Goal: Information Seeking & Learning: Learn about a topic

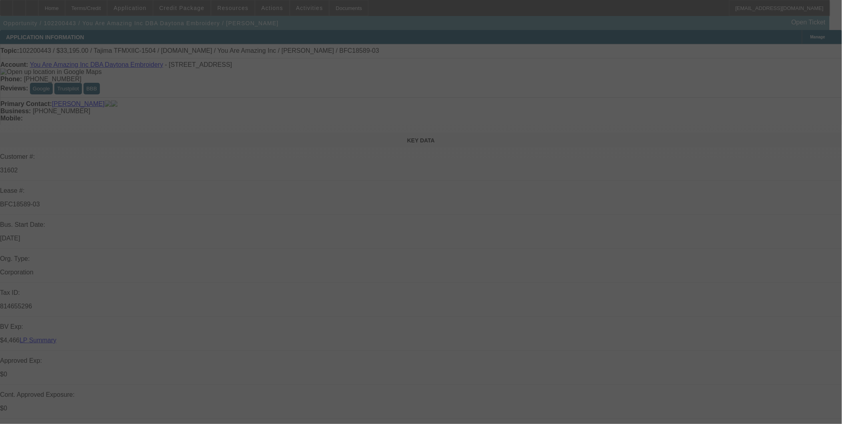
select select "0"
select select "2"
select select "0"
select select "2"
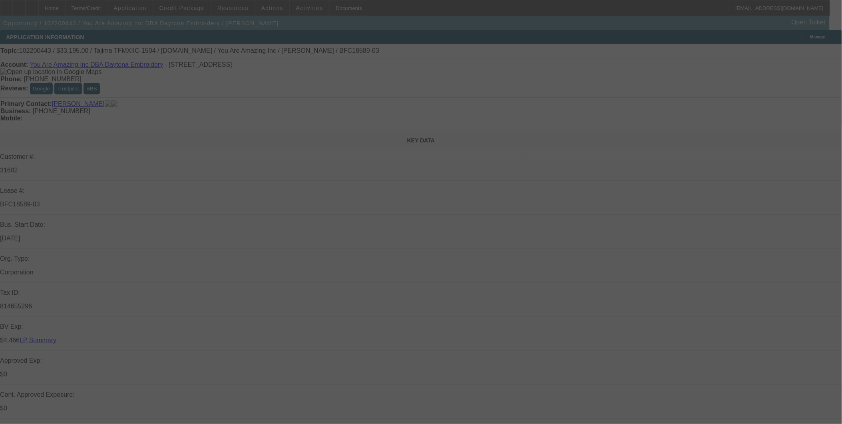
select select "0"
select select "2"
select select "0"
select select "2"
select select "0"
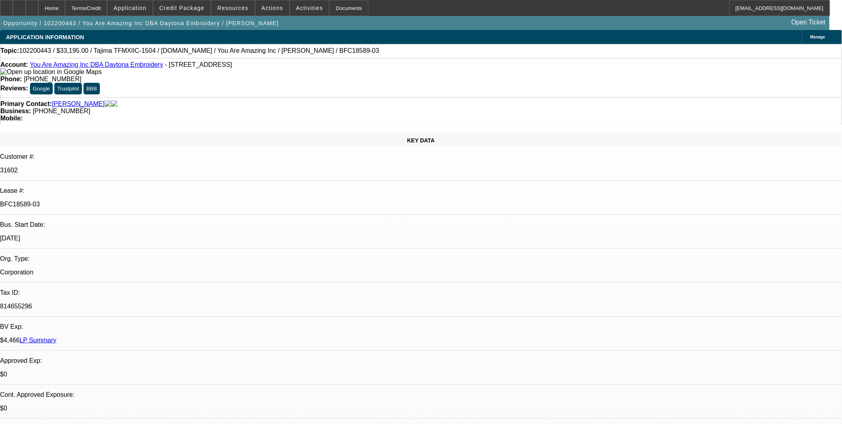
select select "1"
select select "2"
select select "6"
select select "1"
select select "2"
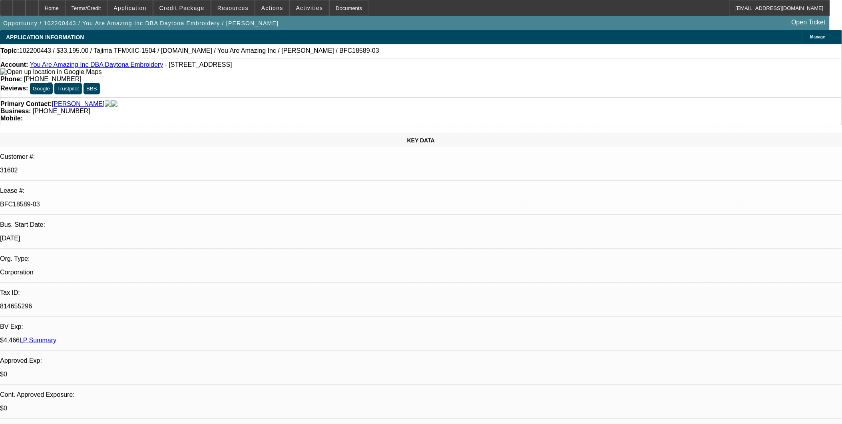
select select "6"
select select "1"
select select "2"
select select "6"
select select "1"
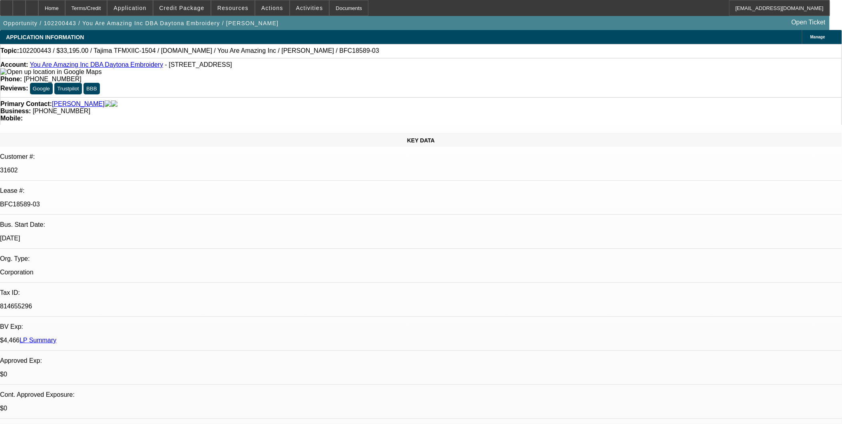
select select "2"
select select "6"
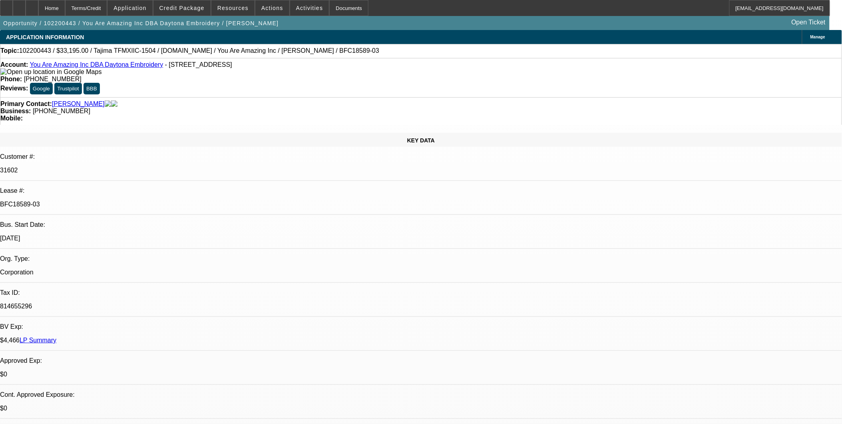
drag, startPoint x: 653, startPoint y: 317, endPoint x: 728, endPoint y: 318, distance: 74.8
drag, startPoint x: 728, startPoint y: 318, endPoint x: 593, endPoint y: 325, distance: 134.9
drag, startPoint x: 597, startPoint y: 324, endPoint x: 743, endPoint y: 331, distance: 145.7
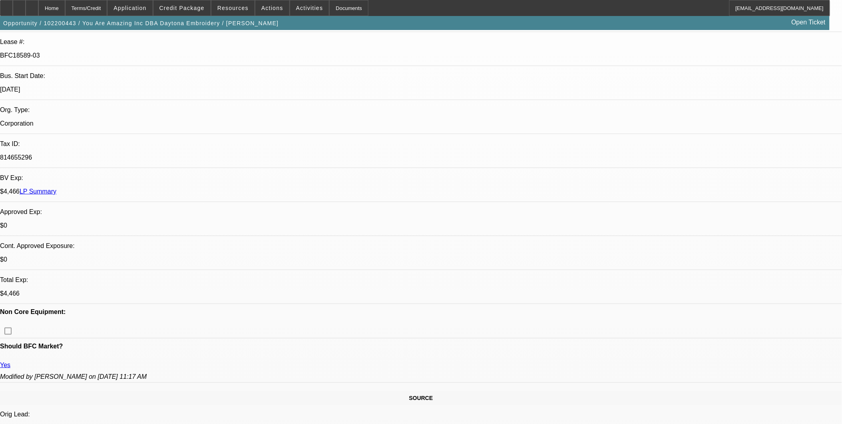
scroll to position [133, 0]
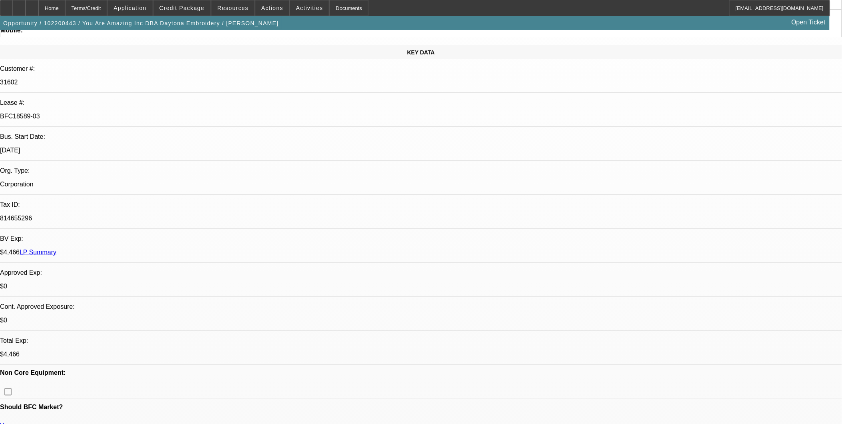
scroll to position [0, 0]
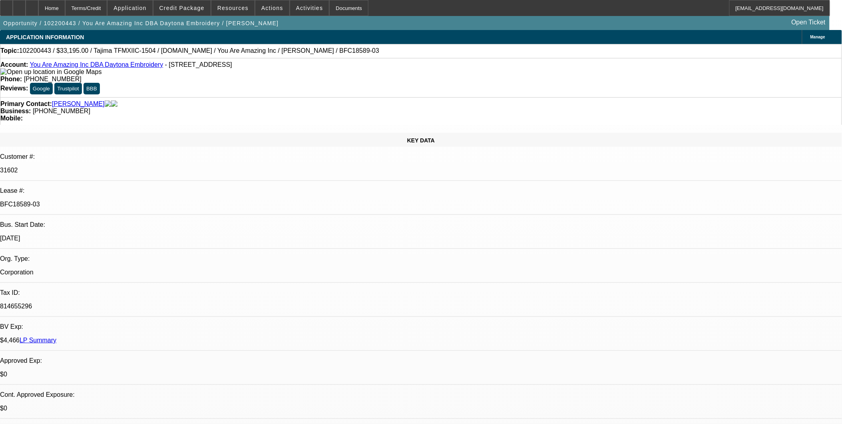
select select "0"
select select "2"
select select "0"
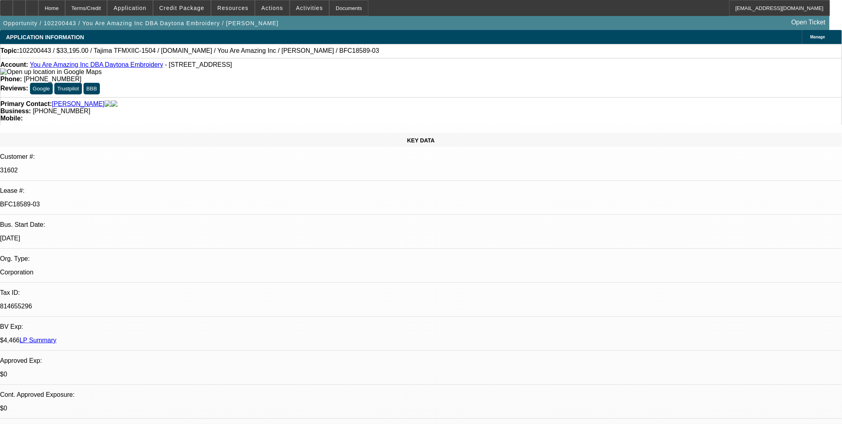
select select "2"
select select "0"
select select "2"
select select "0"
select select "2"
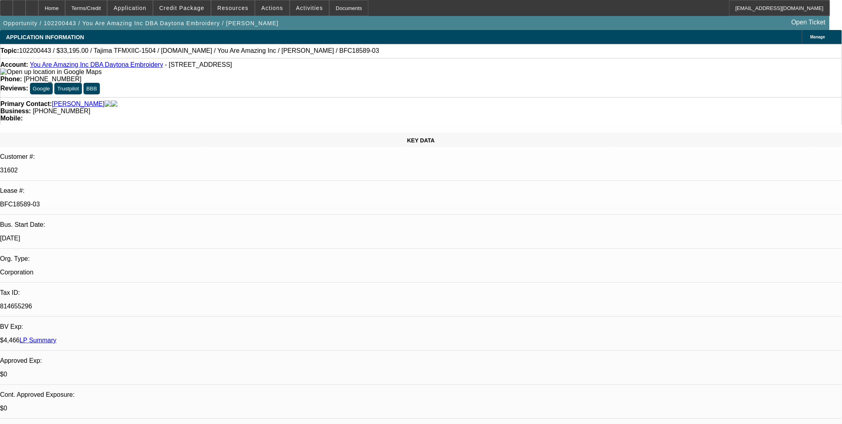
select select "0"
select select "1"
select select "2"
select select "6"
select select "1"
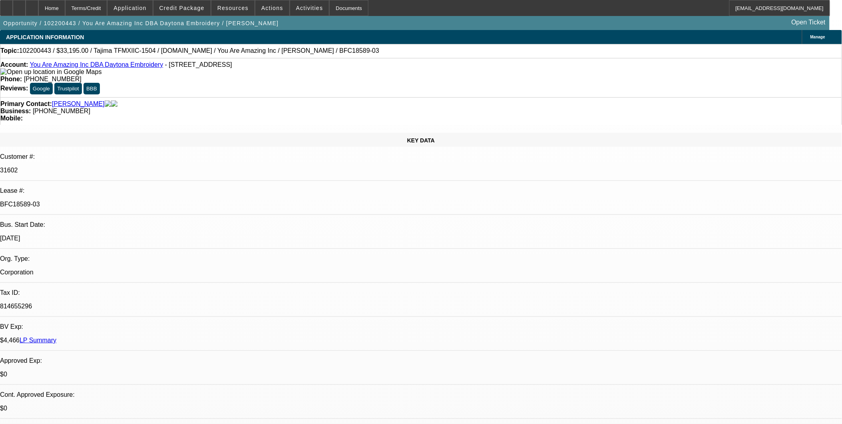
select select "2"
select select "6"
select select "1"
select select "2"
select select "6"
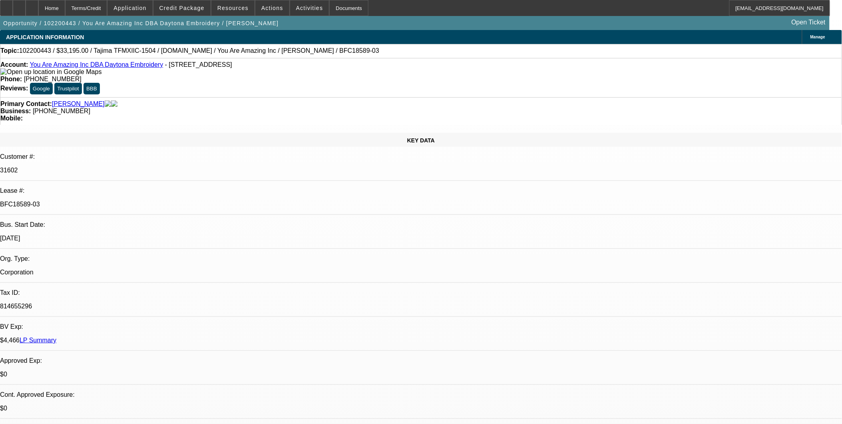
select select "1"
select select "2"
select select "6"
